Goal: Information Seeking & Learning: Learn about a topic

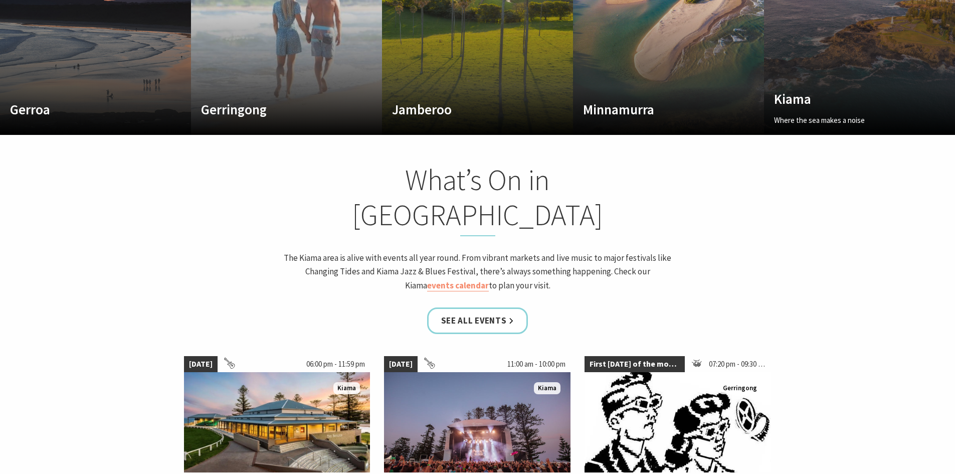
scroll to position [752, 0]
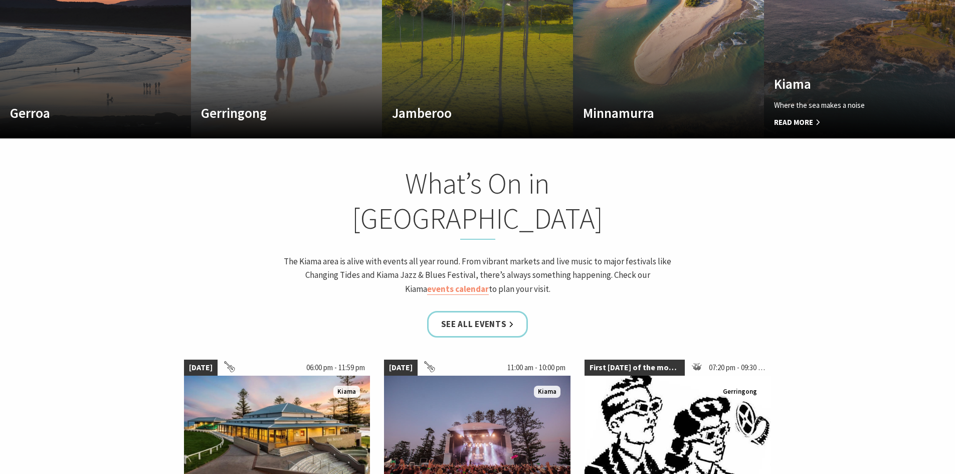
click at [804, 99] on p "Where the sea makes a noise" at bounding box center [845, 105] width 142 height 12
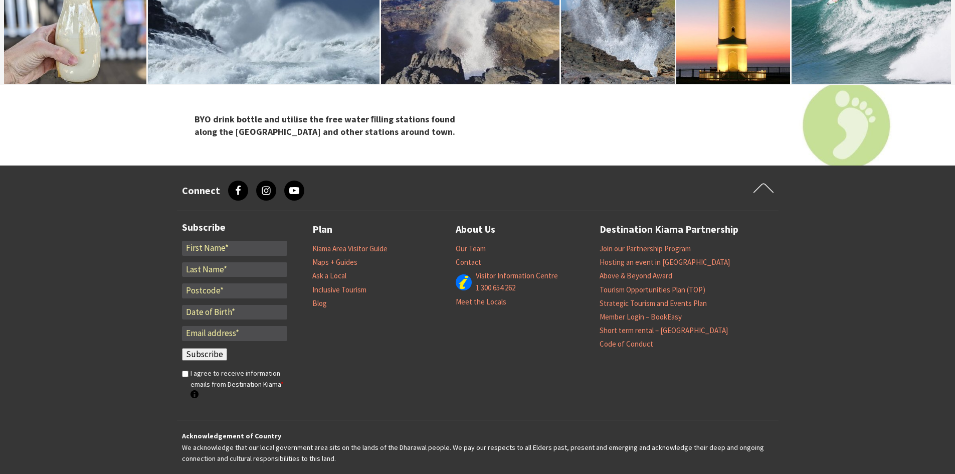
scroll to position [3559, 0]
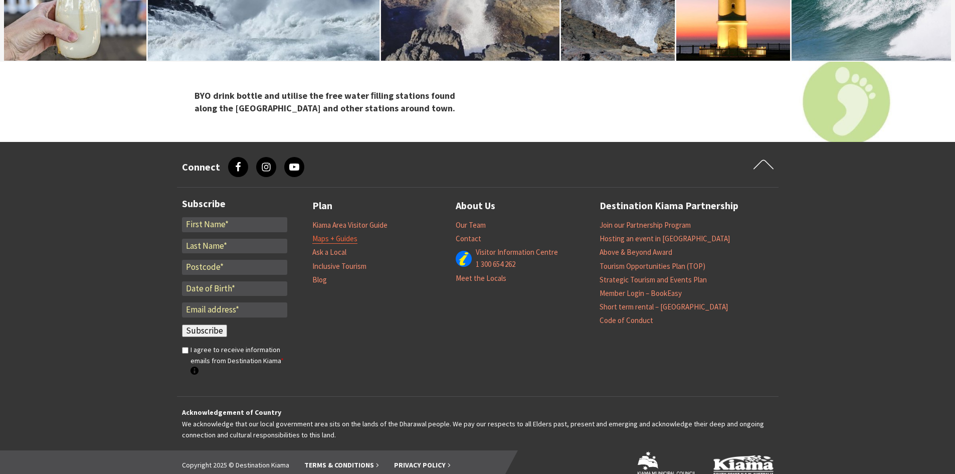
click at [334, 234] on link "Maps + Guides" at bounding box center [334, 239] width 45 height 10
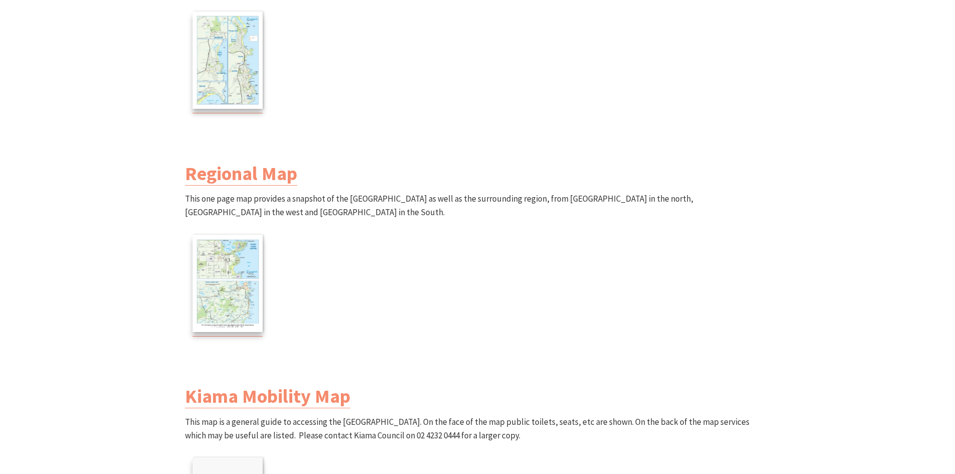
scroll to position [551, 0]
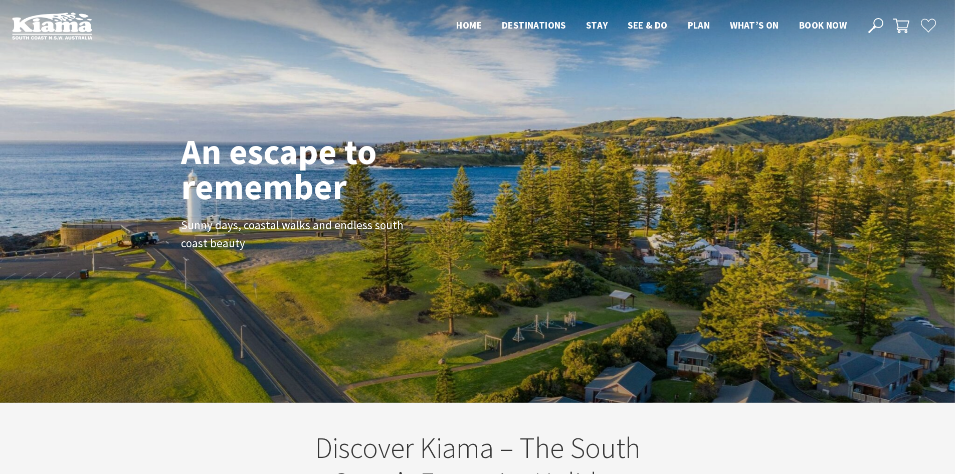
scroll to position [175, 962]
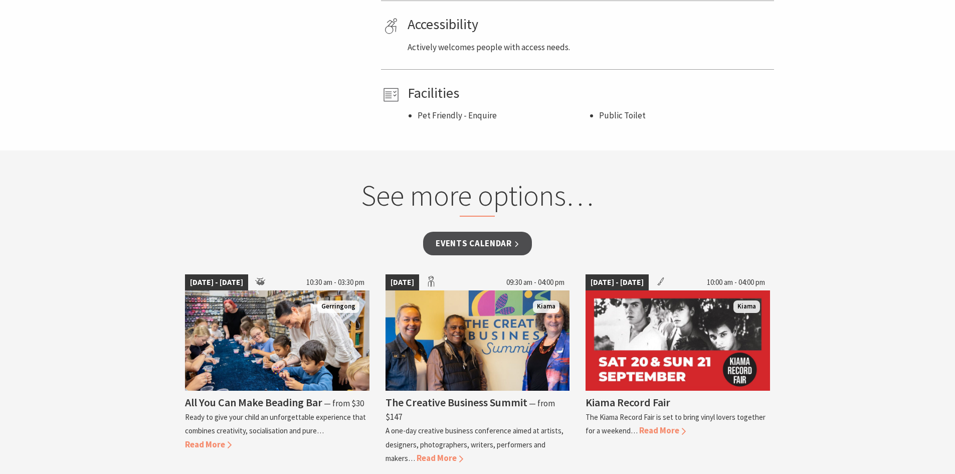
scroll to position [652, 0]
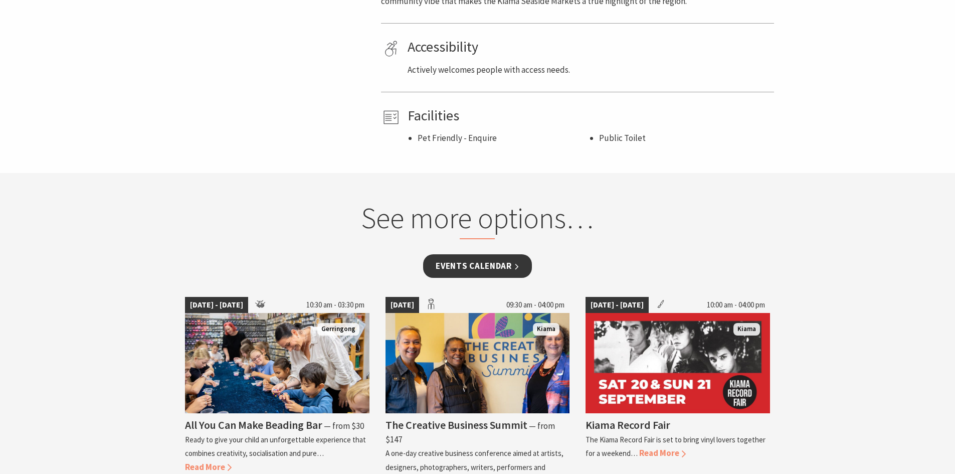
click at [476, 266] on link "Events Calendar" at bounding box center [477, 266] width 109 height 24
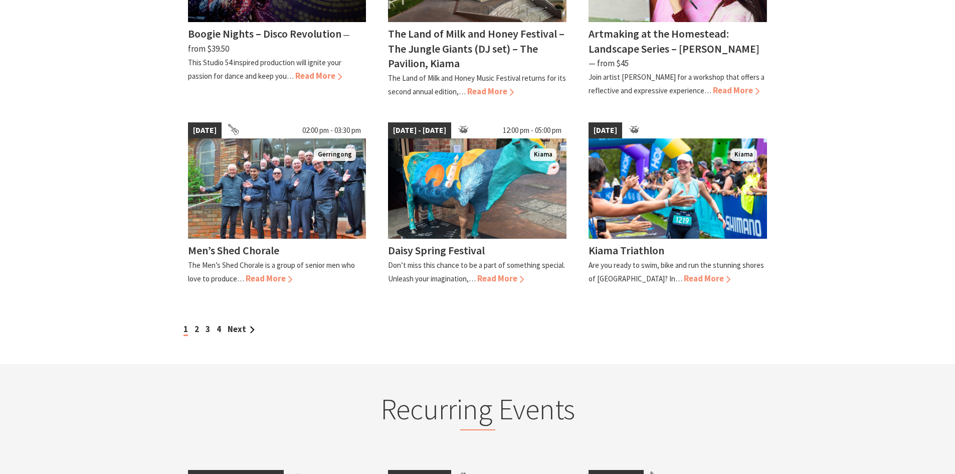
scroll to position [852, 0]
click at [193, 322] on div "1 2 3 4 Next" at bounding box center [478, 329] width 594 height 14
click at [195, 323] on link "2" at bounding box center [196, 328] width 5 height 11
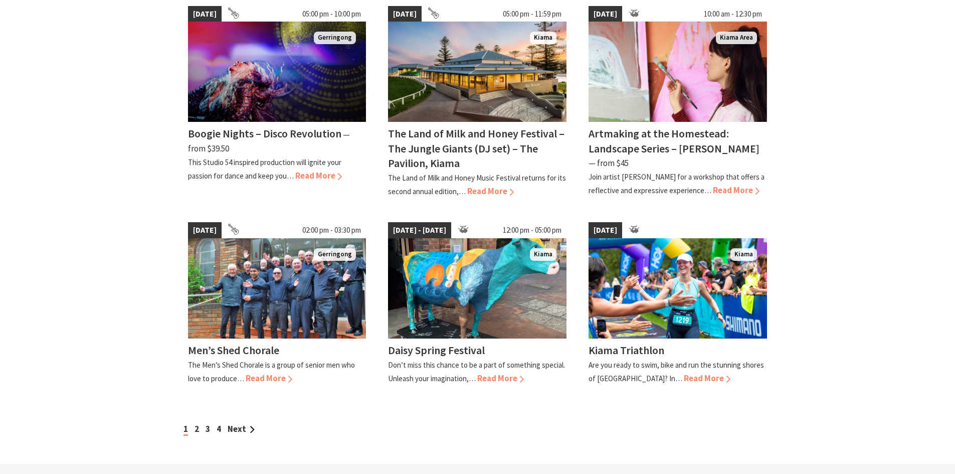
scroll to position [902, 0]
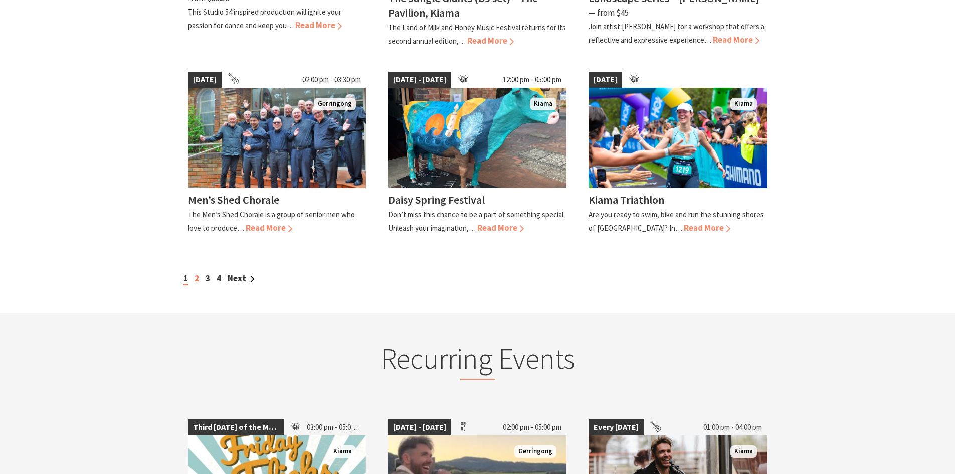
click at [195, 273] on link "2" at bounding box center [196, 278] width 5 height 11
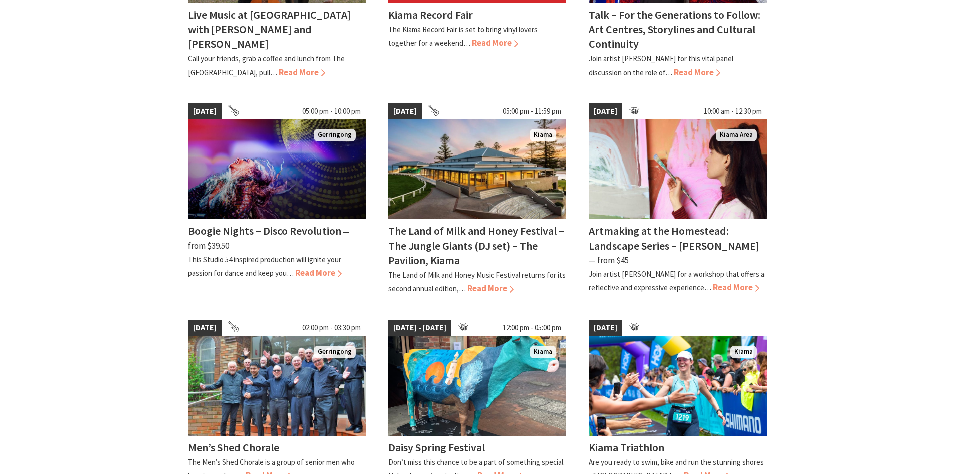
scroll to position [952, 0]
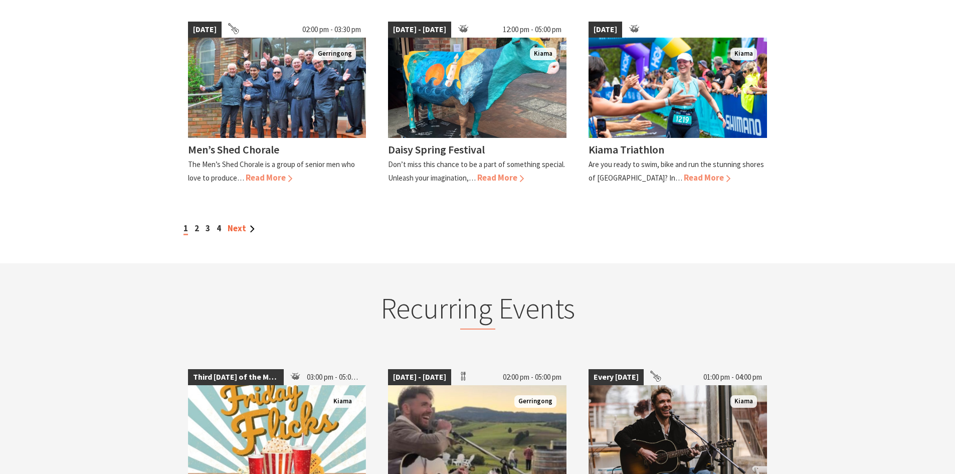
click at [247, 223] on link "Next" at bounding box center [241, 228] width 27 height 11
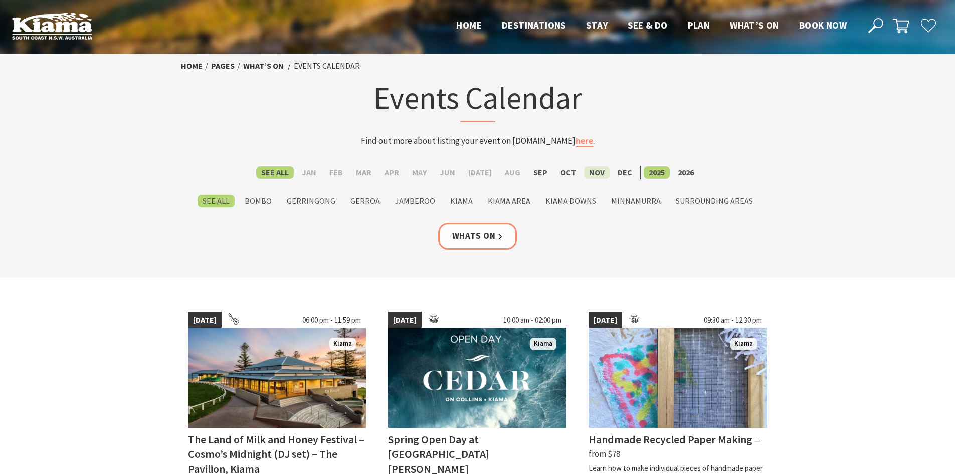
click at [588, 169] on label "Nov" at bounding box center [597, 172] width 26 height 13
click at [0, 0] on input "Nov" at bounding box center [0, 0] width 0 height 0
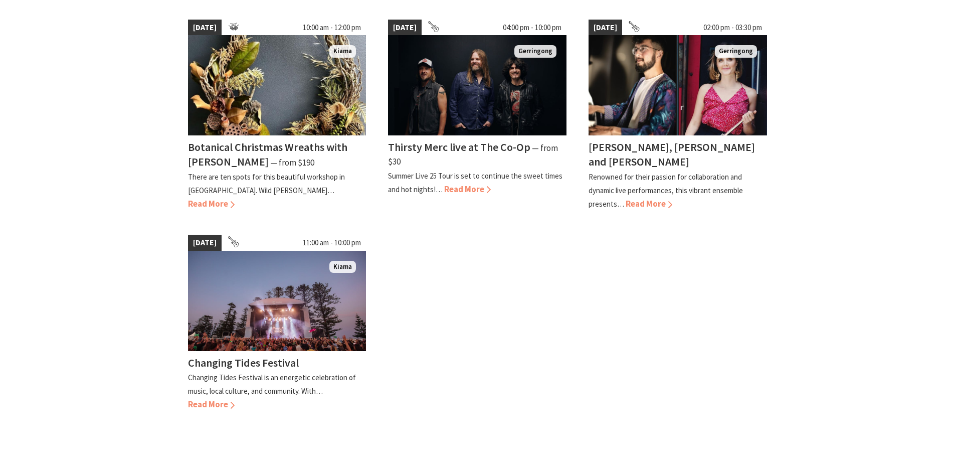
scroll to position [301, 0]
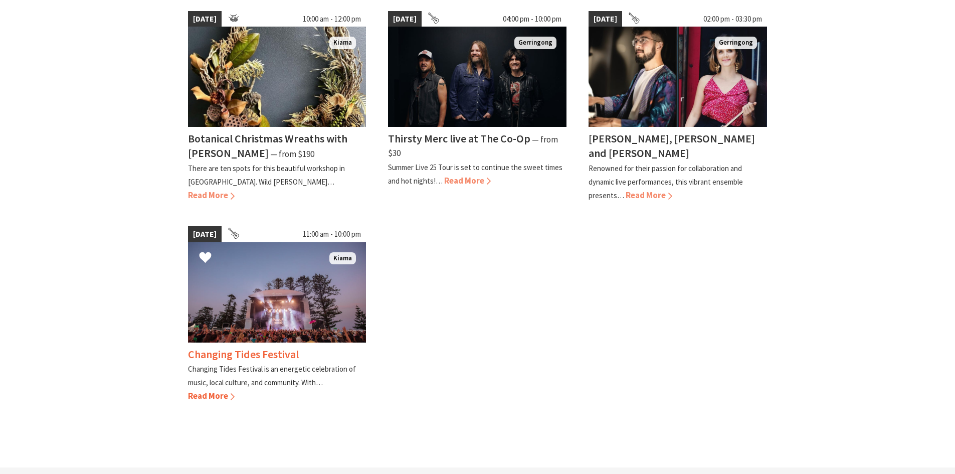
click at [213, 390] on span "Read More" at bounding box center [211, 395] width 47 height 11
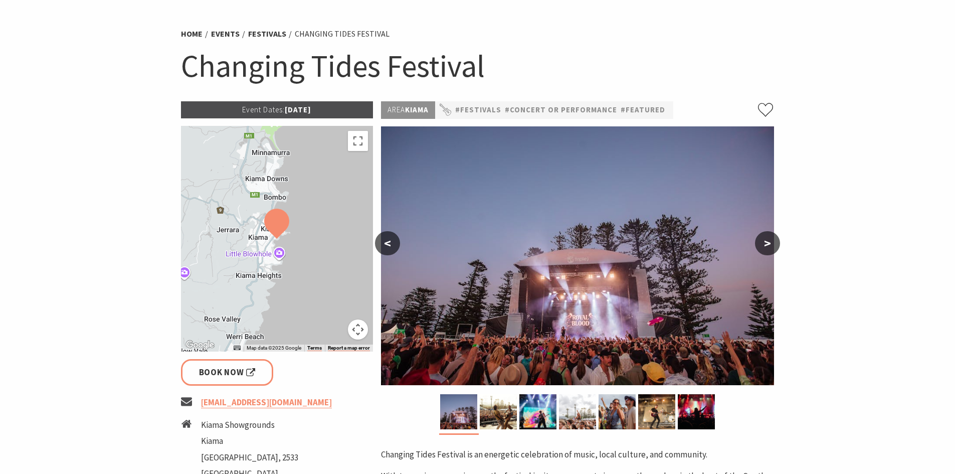
scroll to position [50, 0]
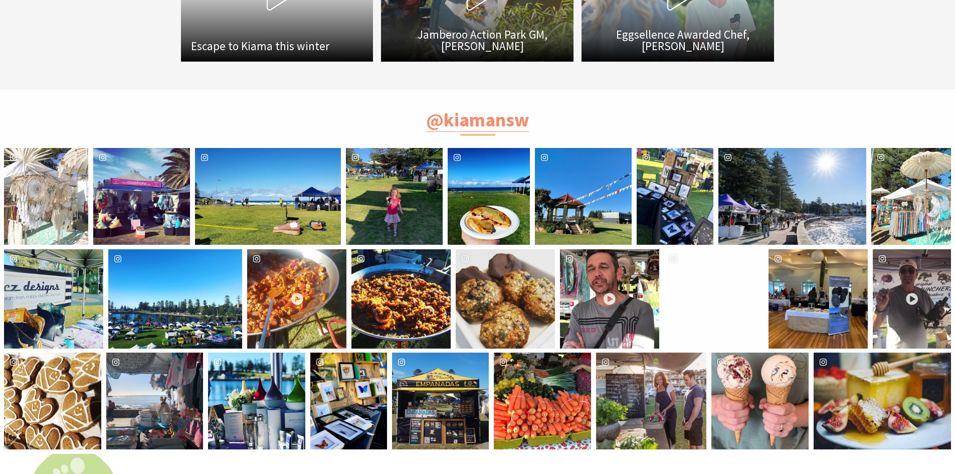
scroll to position [1754, 0]
